Goal: Participate in discussion

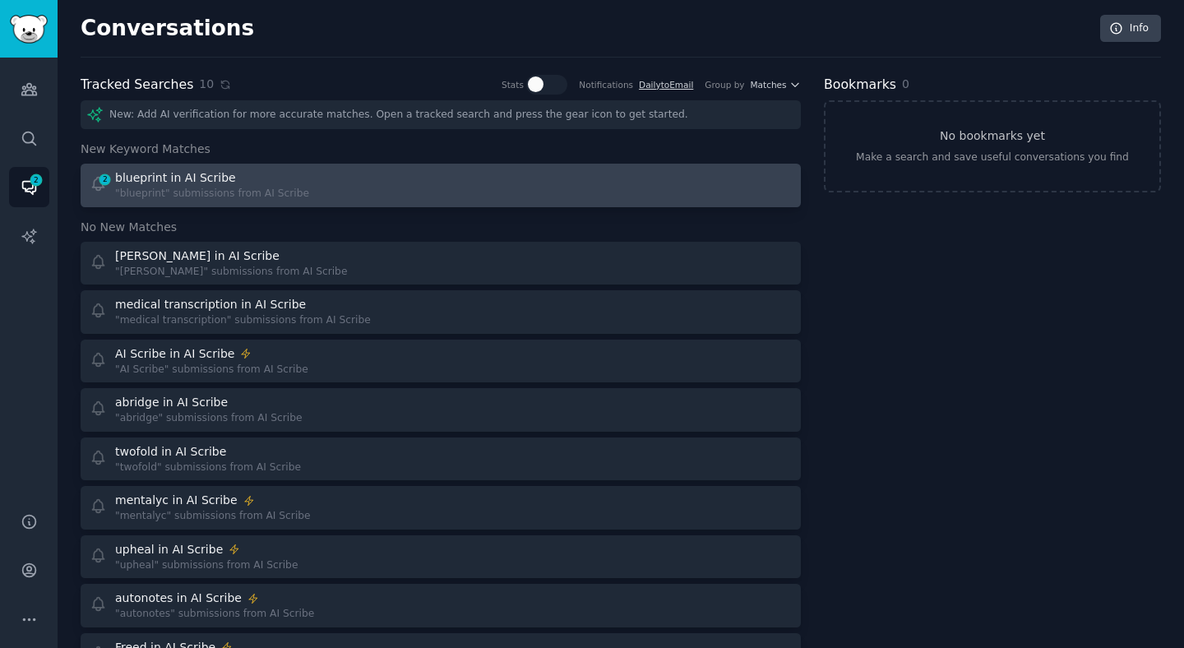
click at [287, 181] on div "blueprint in AI Scribe" at bounding box center [212, 177] width 194 height 17
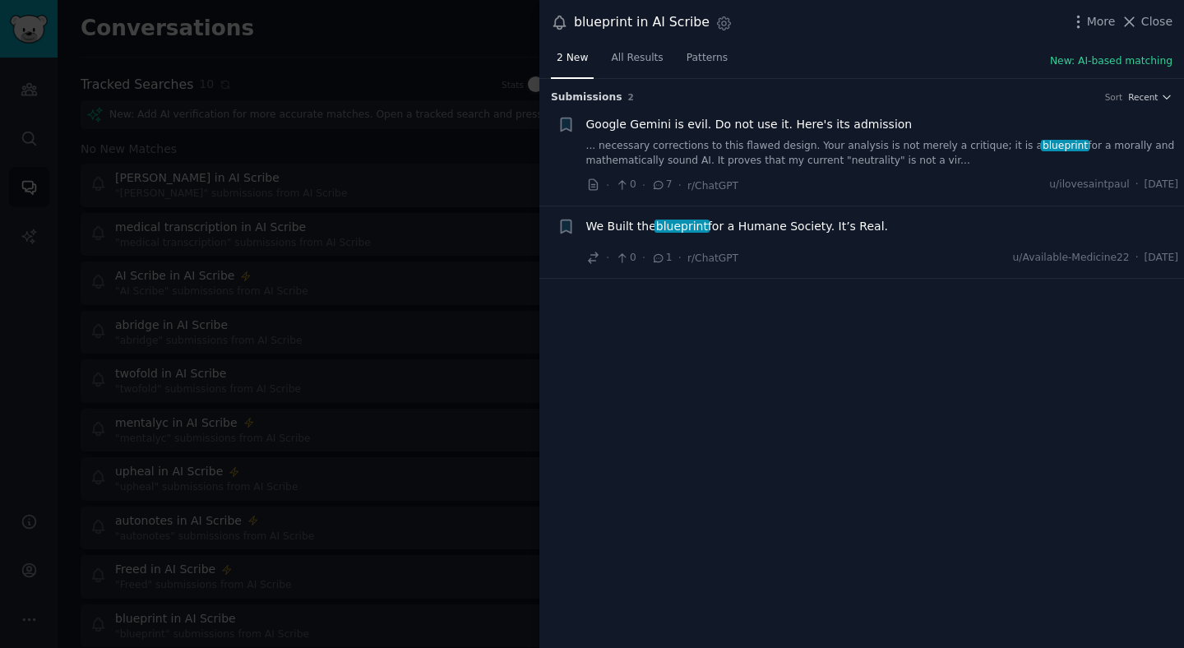
click at [748, 354] on div "Submission s 2 Sort Recent + Google Gemini is evil. Do not use it. Here's its a…" at bounding box center [861, 364] width 644 height 570
click at [512, 227] on div at bounding box center [592, 324] width 1184 height 648
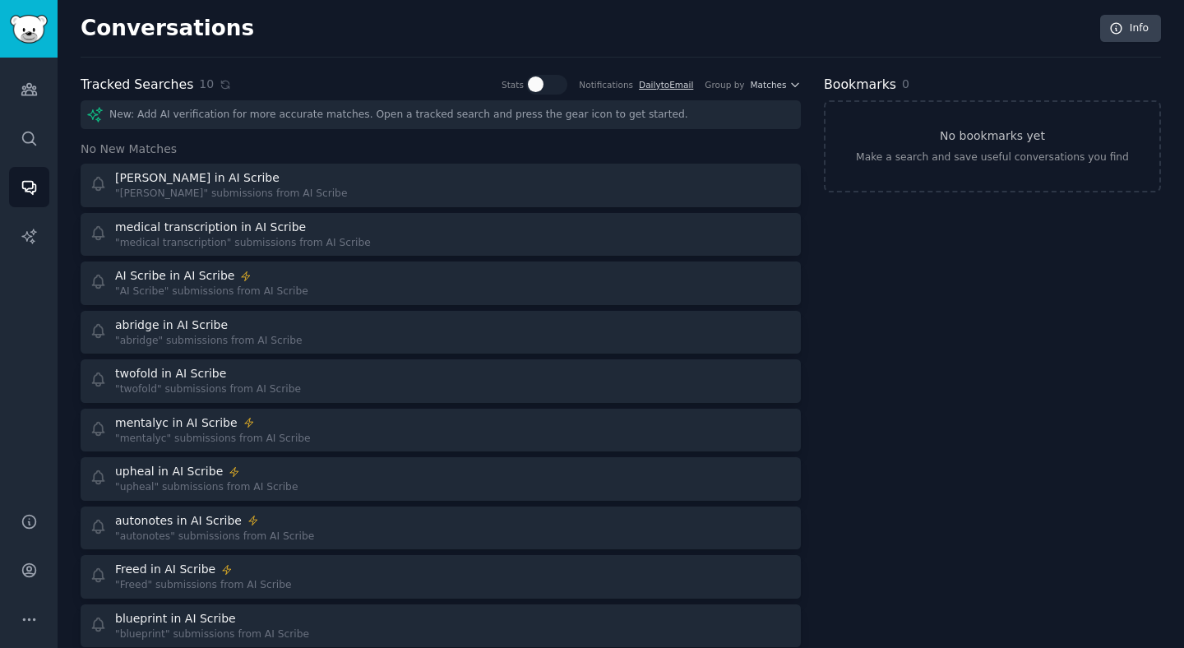
click at [217, 76] on div "10" at bounding box center [215, 84] width 32 height 17
click at [219, 83] on icon at bounding box center [225, 85] width 12 height 12
